Goal: Check status: Check status

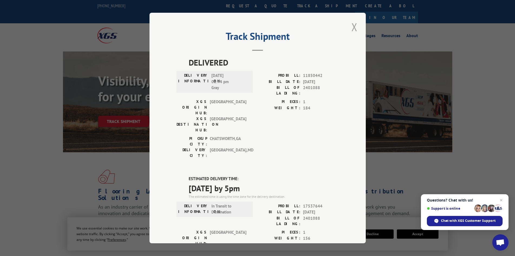
click at [352, 26] on button "Close modal" at bounding box center [354, 26] width 9 height 15
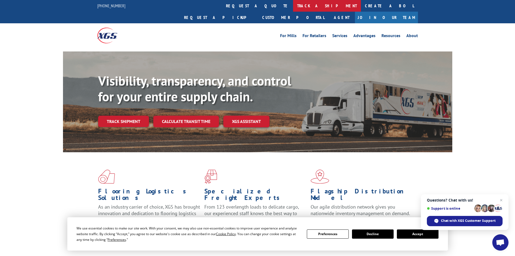
click at [293, 7] on link "track a shipment" at bounding box center [327, 6] width 68 height 12
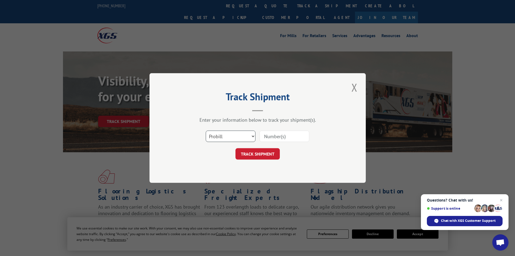
click at [230, 134] on select "Select category... Probill BOL PO" at bounding box center [231, 135] width 50 height 11
select select "bol"
click at [206, 130] on select "Select category... Probill BOL PO" at bounding box center [231, 135] width 50 height 11
click at [268, 136] on input at bounding box center [285, 135] width 50 height 11
paste input "4935717"
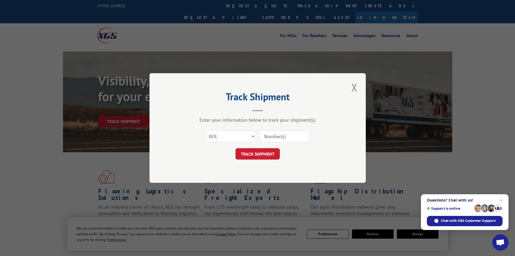
type input "4935717"
click button "TRACK SHIPMENT" at bounding box center [257, 153] width 44 height 11
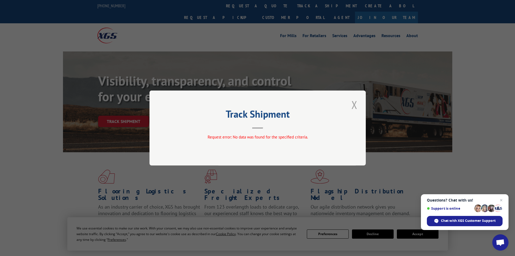
click at [354, 104] on button "Close modal" at bounding box center [354, 104] width 9 height 15
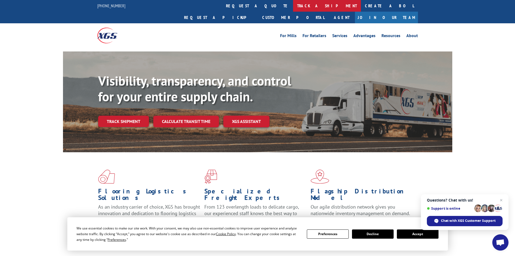
click at [293, 3] on link "track a shipment" at bounding box center [327, 6] width 68 height 12
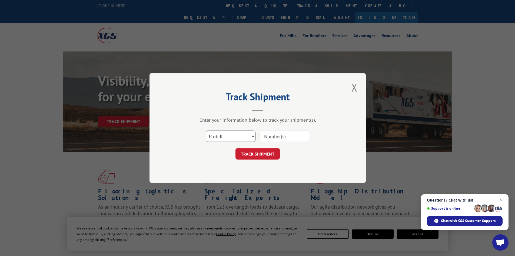
click at [220, 137] on select "Select category... Probill BOL PO" at bounding box center [231, 135] width 50 height 11
select select "bol"
click at [206, 130] on select "Select category... Probill BOL PO" at bounding box center [231, 135] width 50 height 11
click at [274, 134] on input at bounding box center [285, 135] width 50 height 11
paste input "4935717"
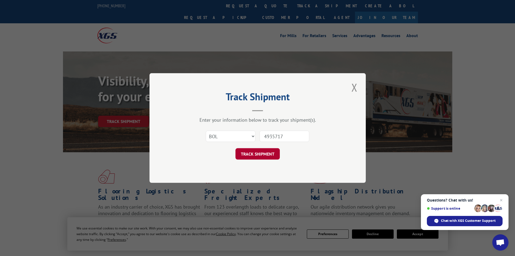
type input "4935717"
click at [260, 155] on button "TRACK SHIPMENT" at bounding box center [257, 153] width 44 height 11
